Goal: Transaction & Acquisition: Purchase product/service

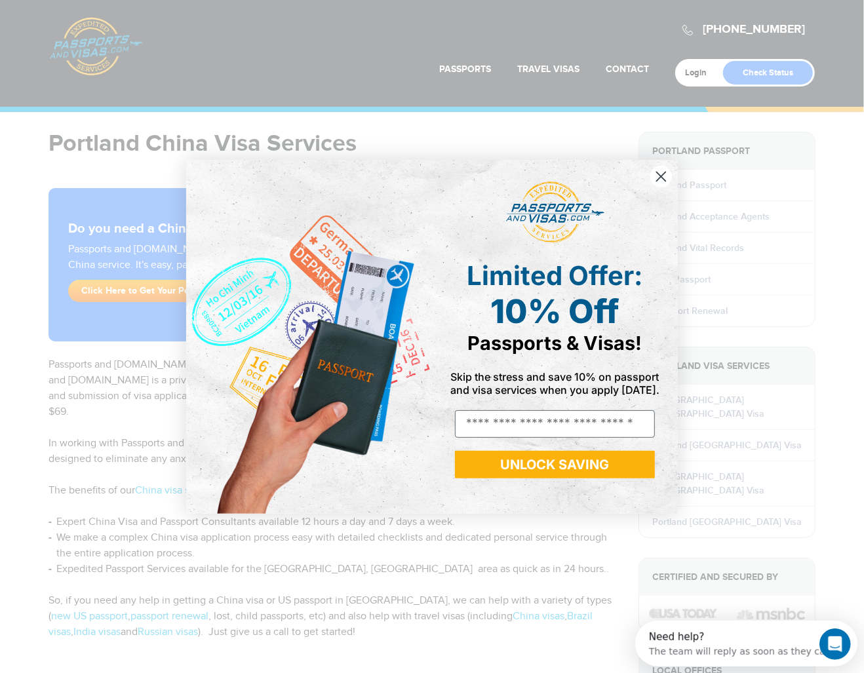
click at [659, 178] on icon "Close dialog" at bounding box center [661, 176] width 9 height 9
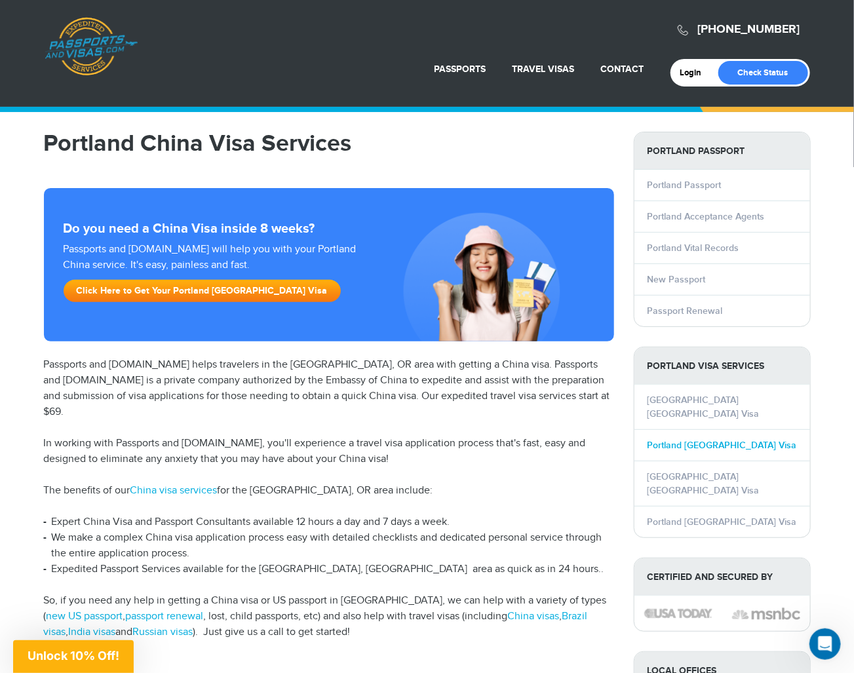
click at [687, 440] on link "Portland China Visa" at bounding box center [721, 445] width 149 height 11
click at [182, 285] on link "Click Here to Get Your Portland China Visa" at bounding box center [202, 291] width 277 height 22
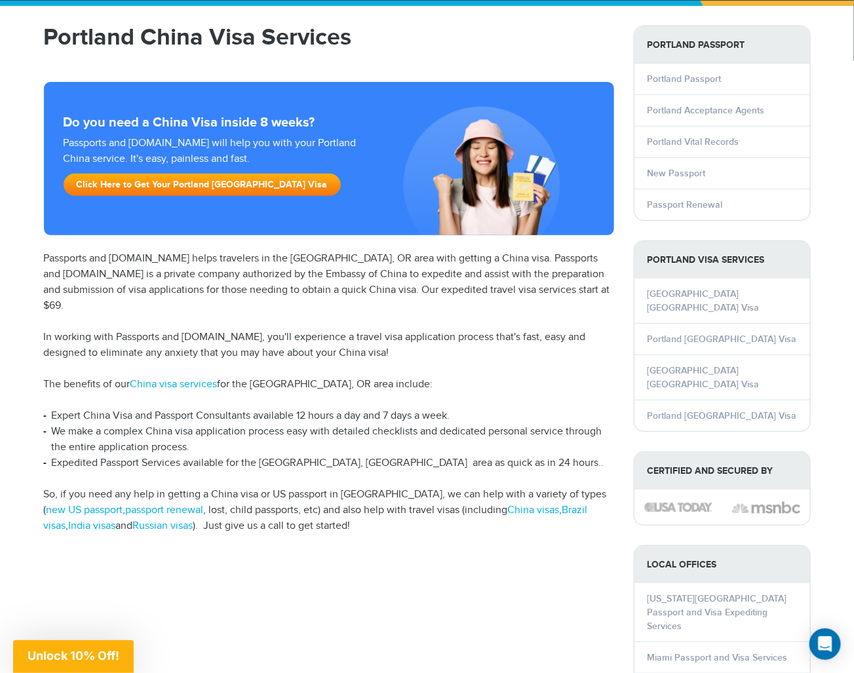
scroll to position [131, 0]
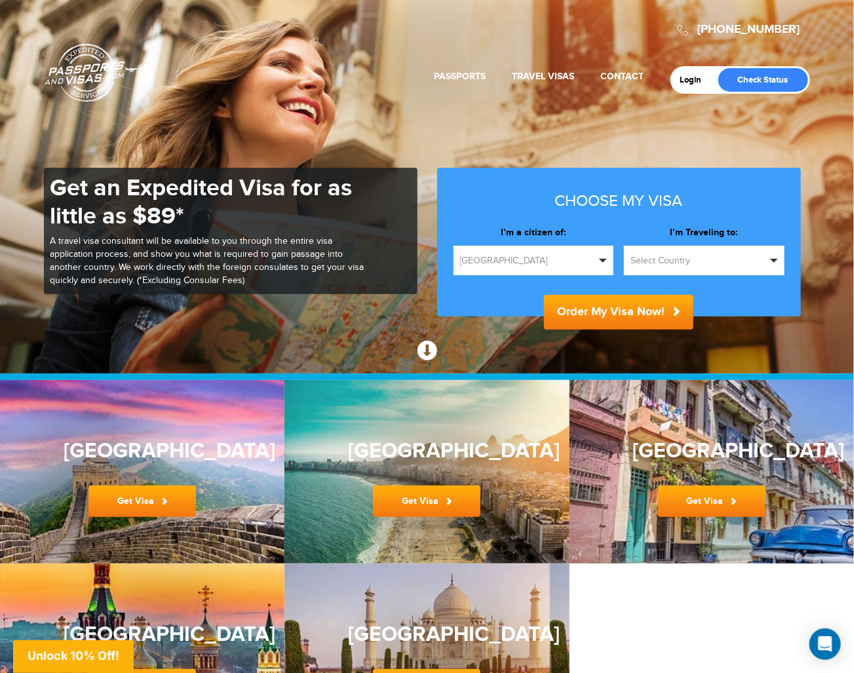
click at [775, 257] on button "Select Country" at bounding box center [704, 260] width 161 height 29
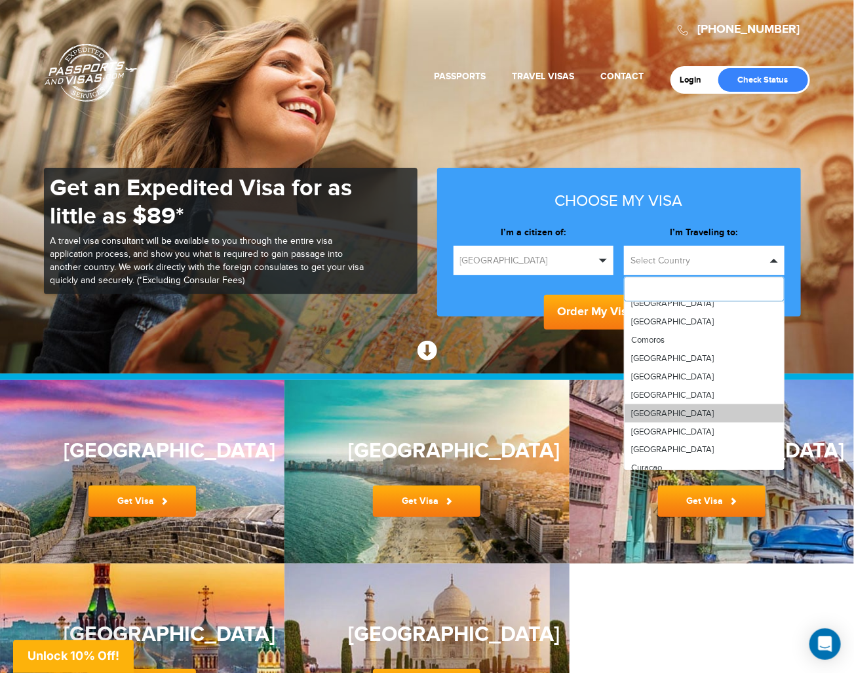
scroll to position [655, 0]
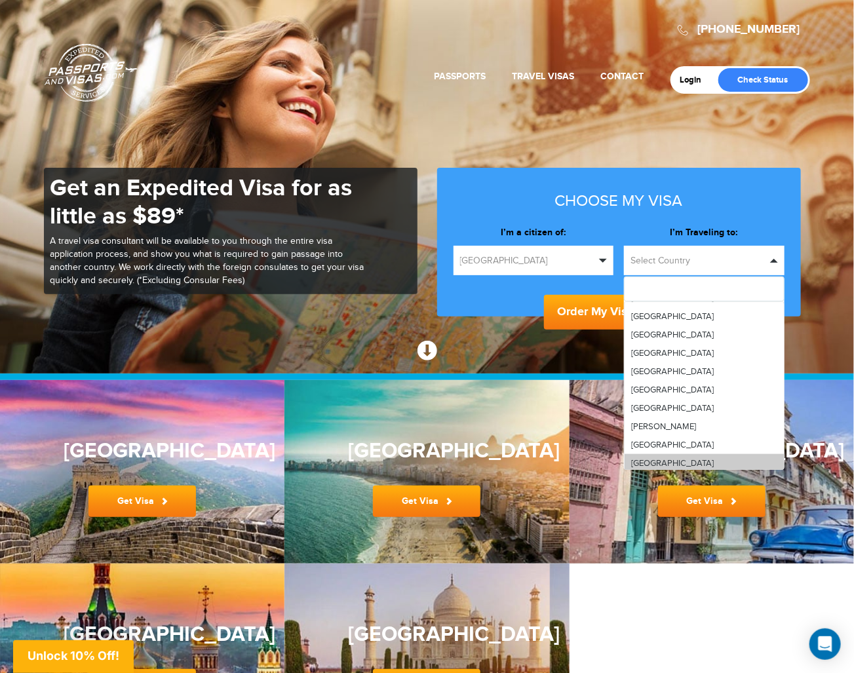
click at [652, 463] on span "[GEOGRAPHIC_DATA]" at bounding box center [672, 463] width 83 height 10
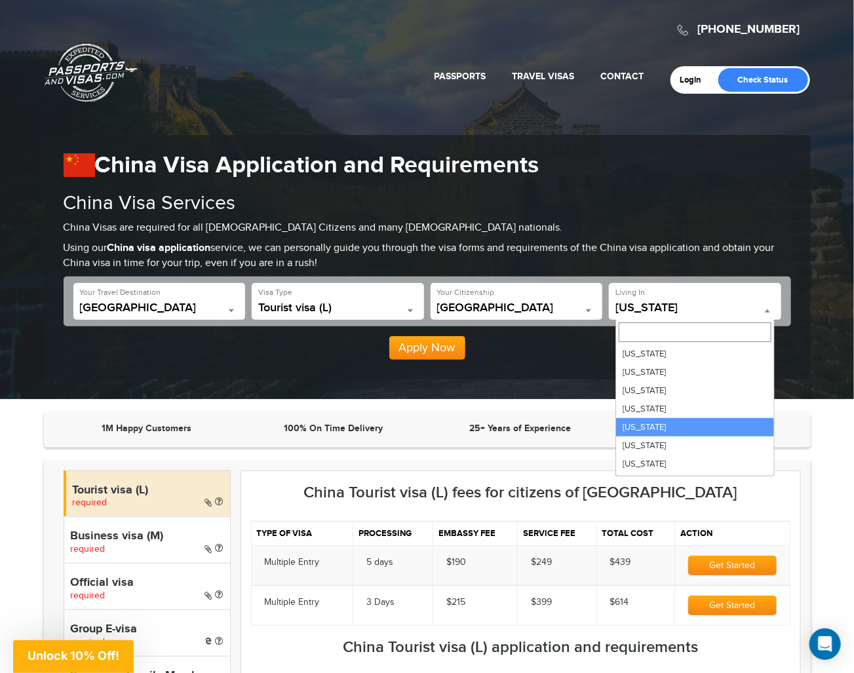
click at [765, 309] on span at bounding box center [767, 310] width 13 height 17
select select "**"
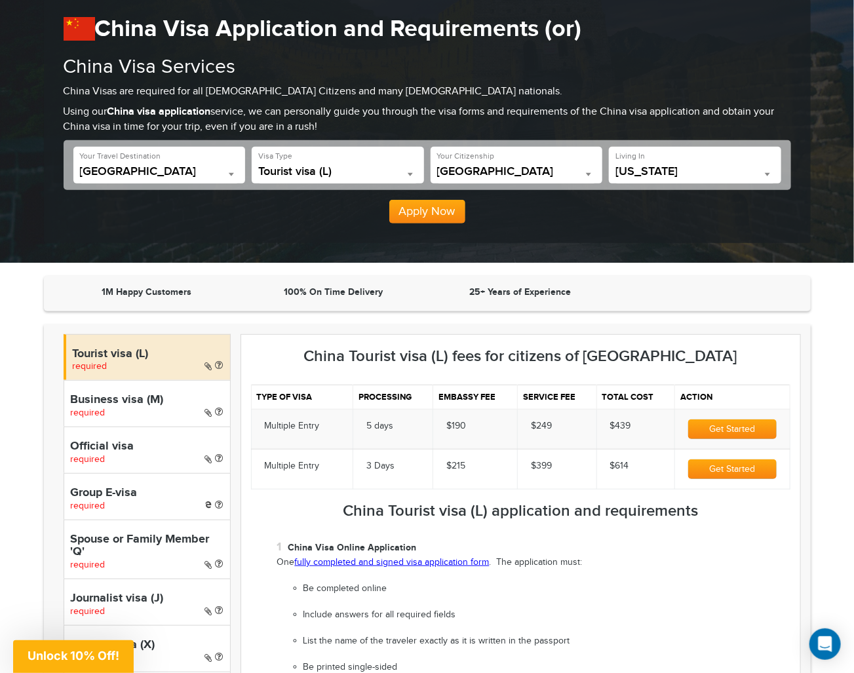
scroll to position [66, 0]
